Goal: Task Accomplishment & Management: Use online tool/utility

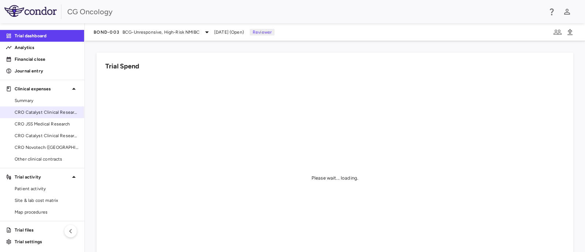
scroll to position [47, 0]
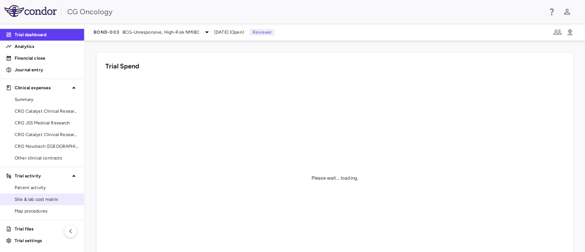
click at [41, 198] on span "Site & lab cost matrix" at bounding box center [47, 199] width 64 height 7
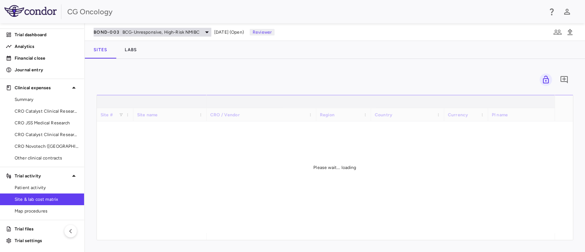
click at [128, 31] on span "BCG-Unresponsive, High-Risk NMIBC" at bounding box center [160, 32] width 77 height 7
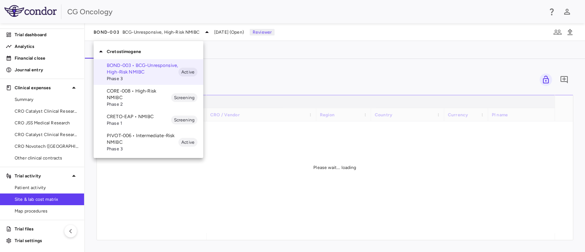
click at [129, 96] on p "CORE-008 • High-Risk NMIBC" at bounding box center [139, 94] width 64 height 13
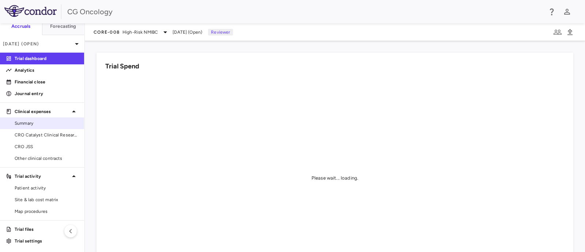
scroll to position [24, 0]
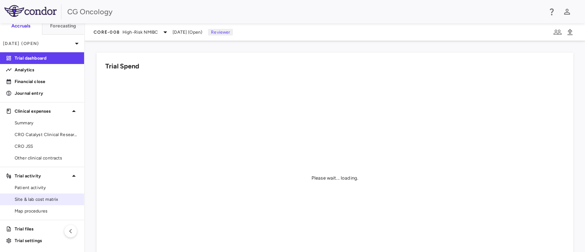
click at [39, 200] on span "Site & lab cost matrix" at bounding box center [47, 199] width 64 height 7
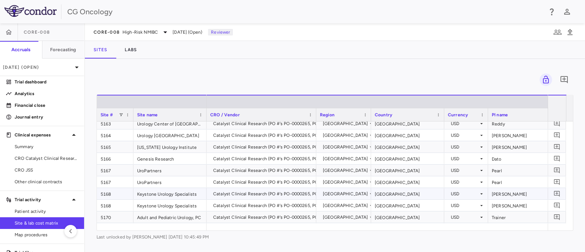
scroll to position [985, 0]
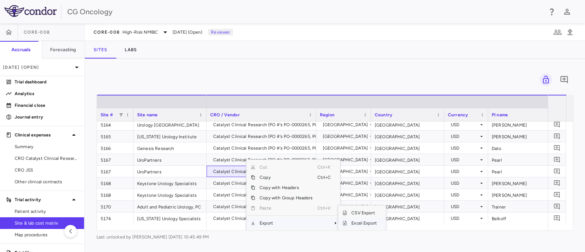
click at [353, 201] on span "Excel Export" at bounding box center [364, 223] width 34 height 10
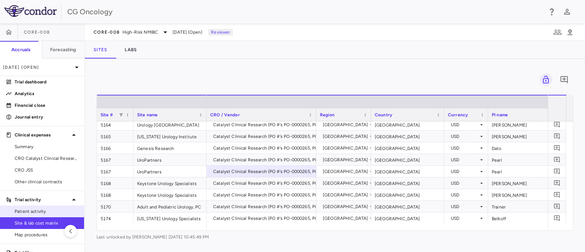
click at [58, 201] on span "Patient activity" at bounding box center [47, 211] width 64 height 7
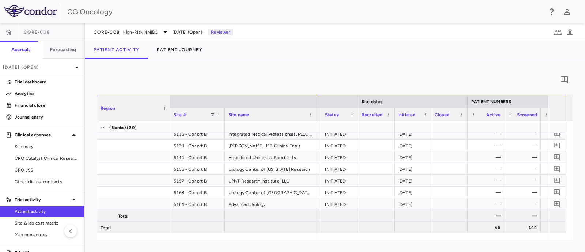
scroll to position [0, 157]
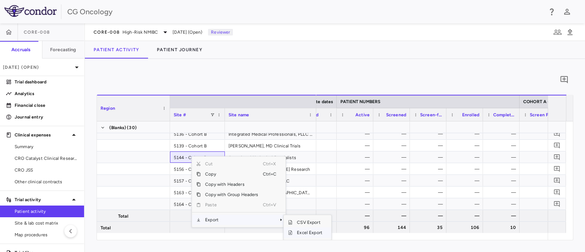
click at [314, 201] on span "Excel Export" at bounding box center [309, 232] width 34 height 10
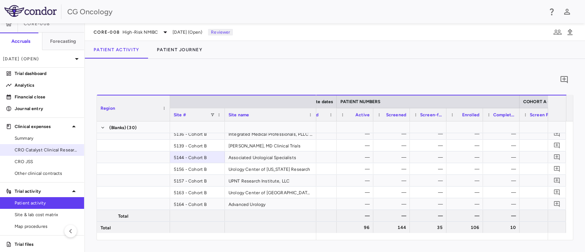
scroll to position [0, 0]
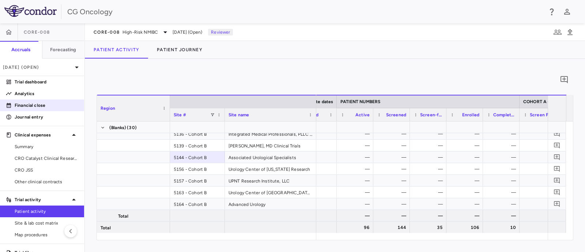
drag, startPoint x: 32, startPoint y: 105, endPoint x: 37, endPoint y: 105, distance: 5.1
click at [32, 105] on p "Financial close" at bounding box center [47, 105] width 64 height 7
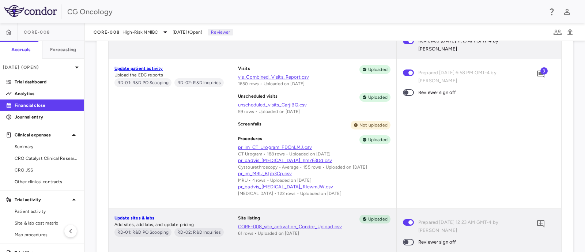
scroll to position [639, 0]
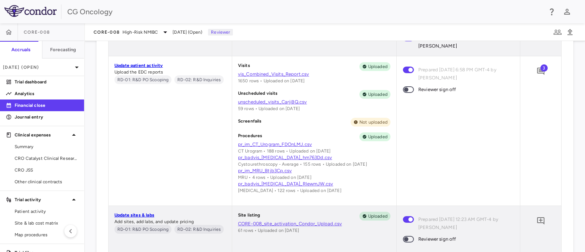
click at [254, 74] on link "vis_Combined_Visits_Report.csv" at bounding box center [314, 74] width 152 height 7
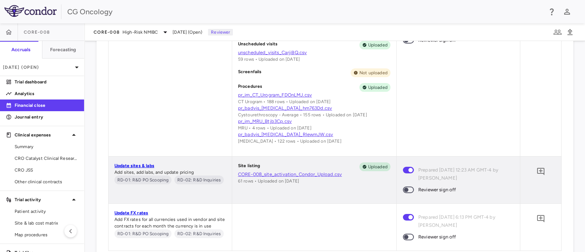
scroll to position [777, 0]
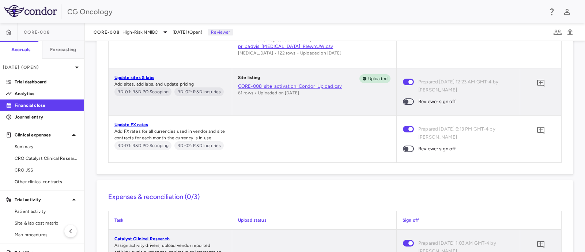
click at [326, 88] on link "CORE-008_site_activation_Condor_Upload.csv" at bounding box center [314, 86] width 152 height 7
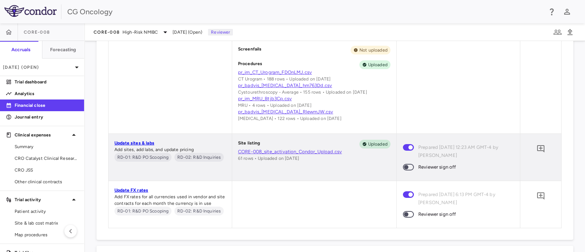
scroll to position [731, 0]
